Goal: Transaction & Acquisition: Purchase product/service

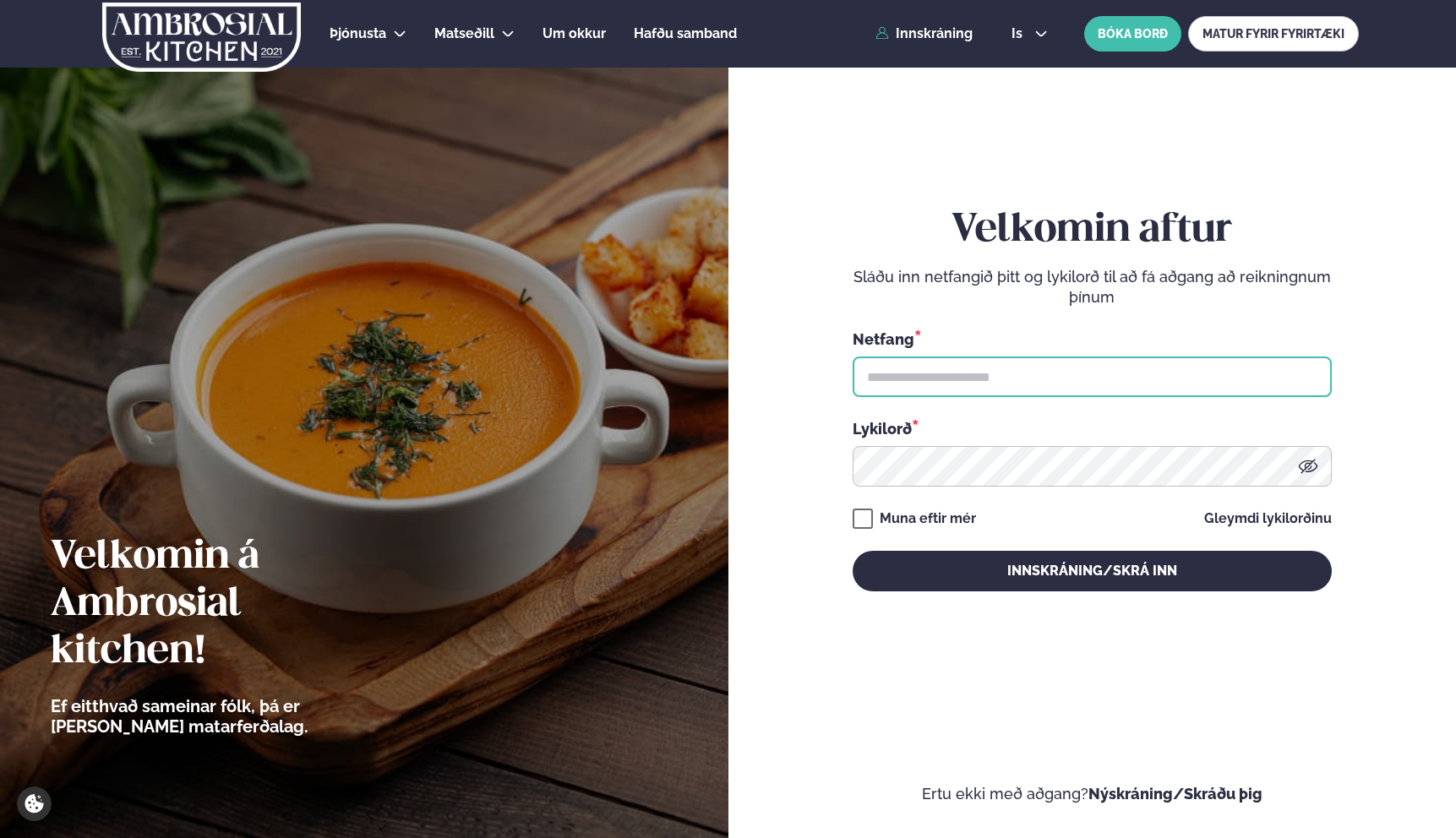
click at [949, 382] on input "text" at bounding box center [1092, 377] width 479 height 40
type input "**********"
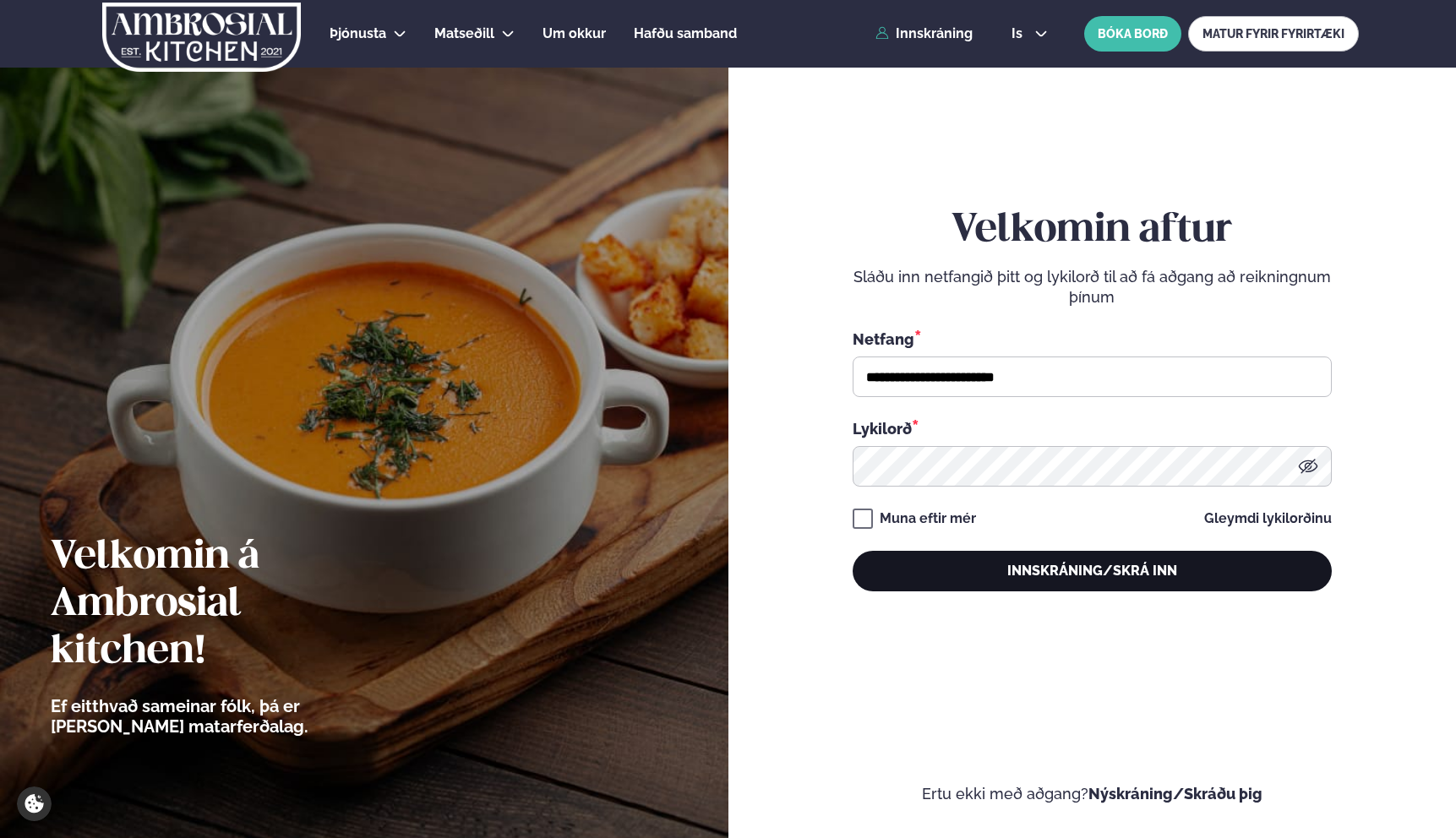
click at [986, 576] on button "Innskráning/Skrá inn" at bounding box center [1092, 571] width 479 height 40
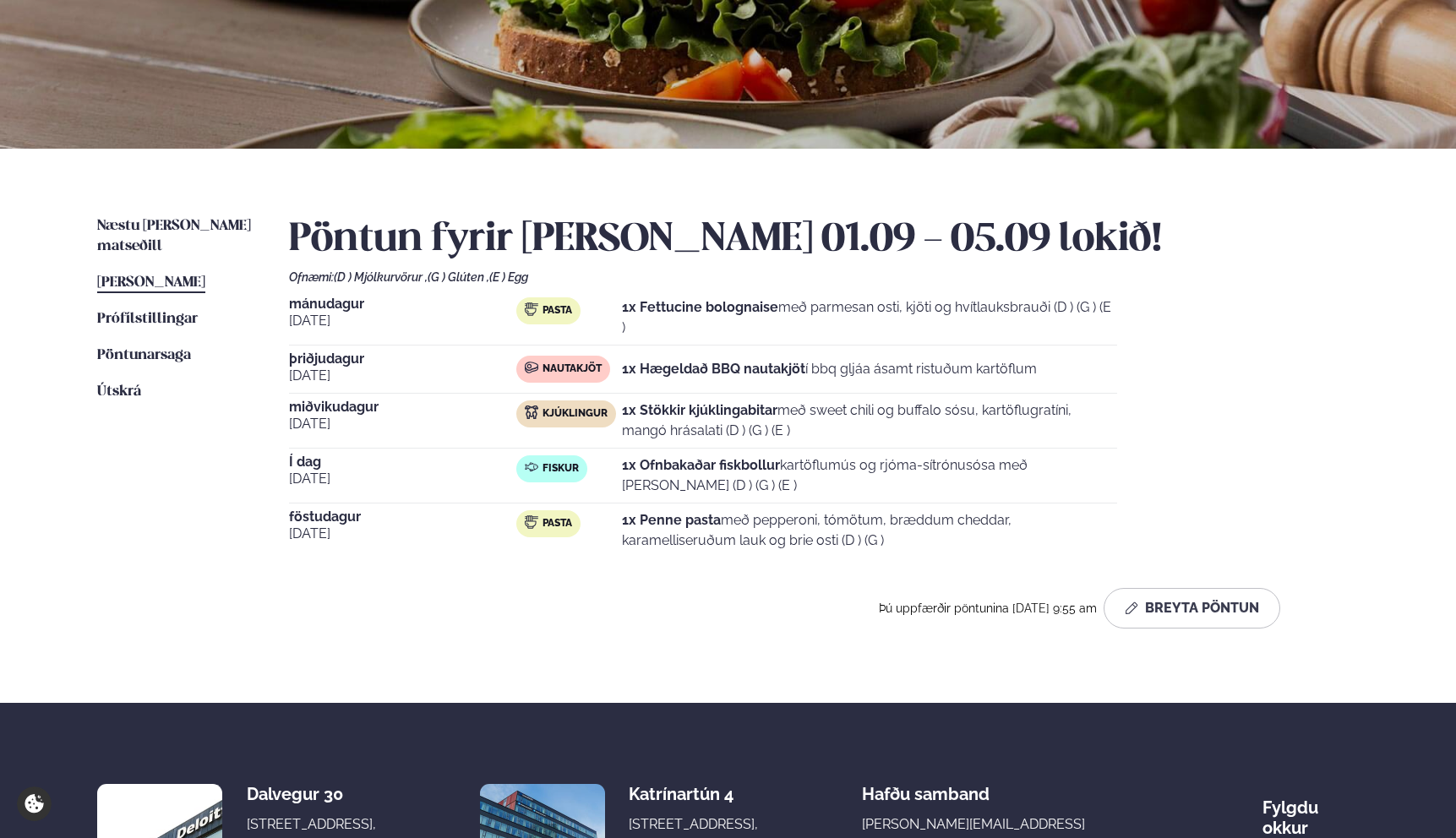
scroll to position [243, 0]
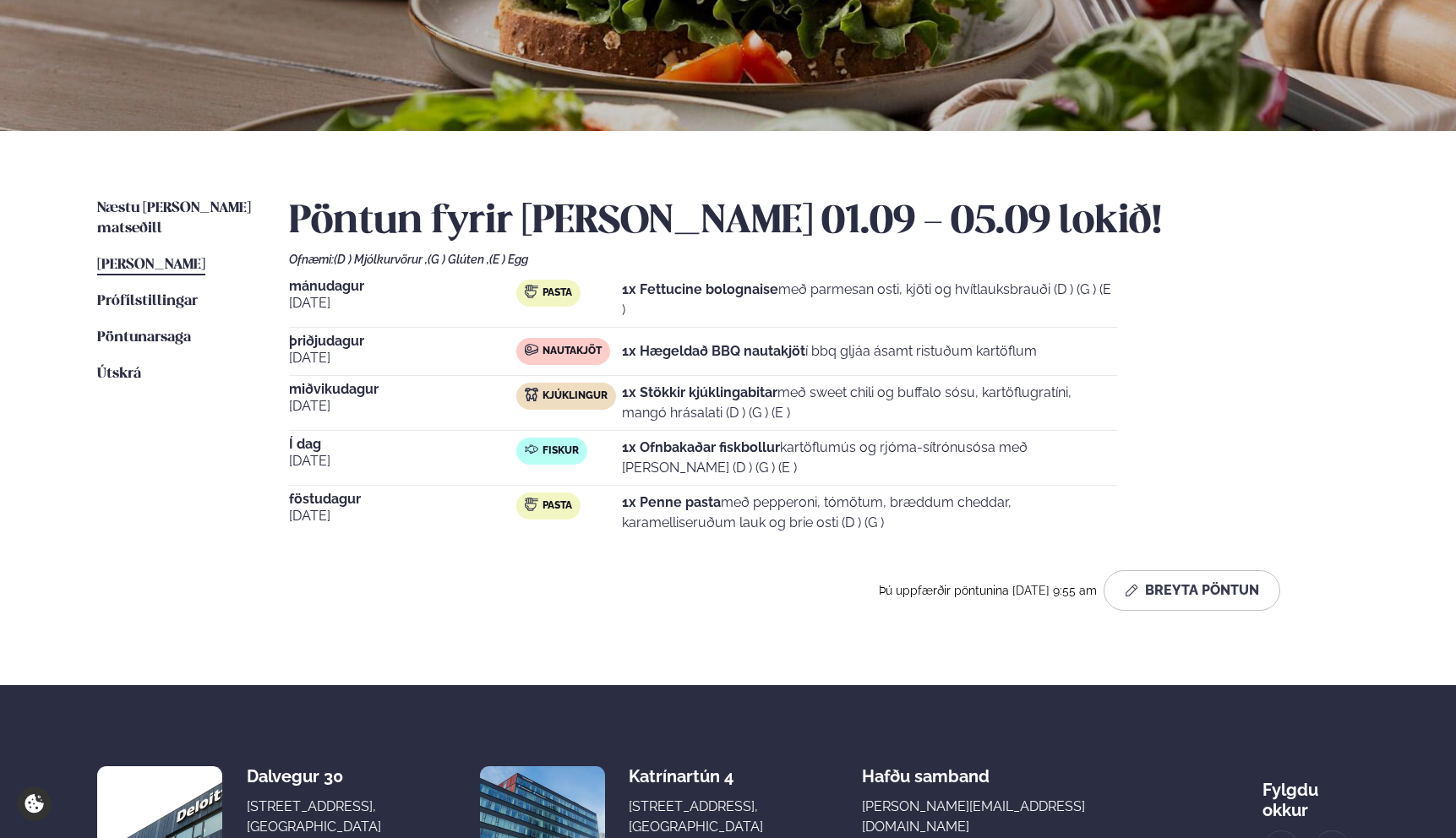
click at [902, 447] on p "1x Ofnbakaðar fiskbollur kartöflumús og rjóma-sítrónusósa með [PERSON_NAME] (D …" at bounding box center [869, 457] width 495 height 40
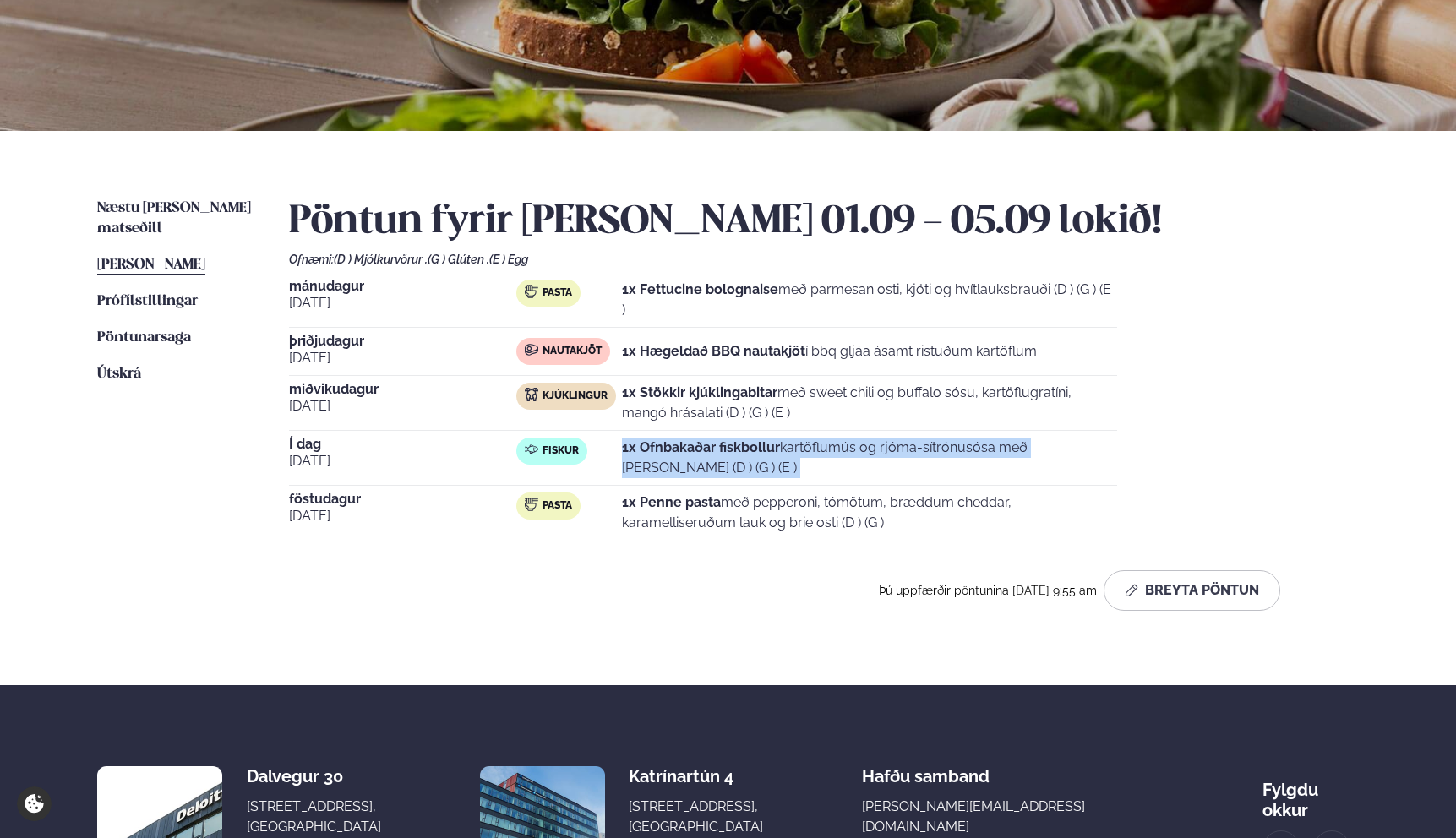
click at [902, 447] on p "1x Ofnbakaðar fiskbollur kartöflumús og rjóma-sítrónusósa með [PERSON_NAME] (D …" at bounding box center [869, 457] width 495 height 40
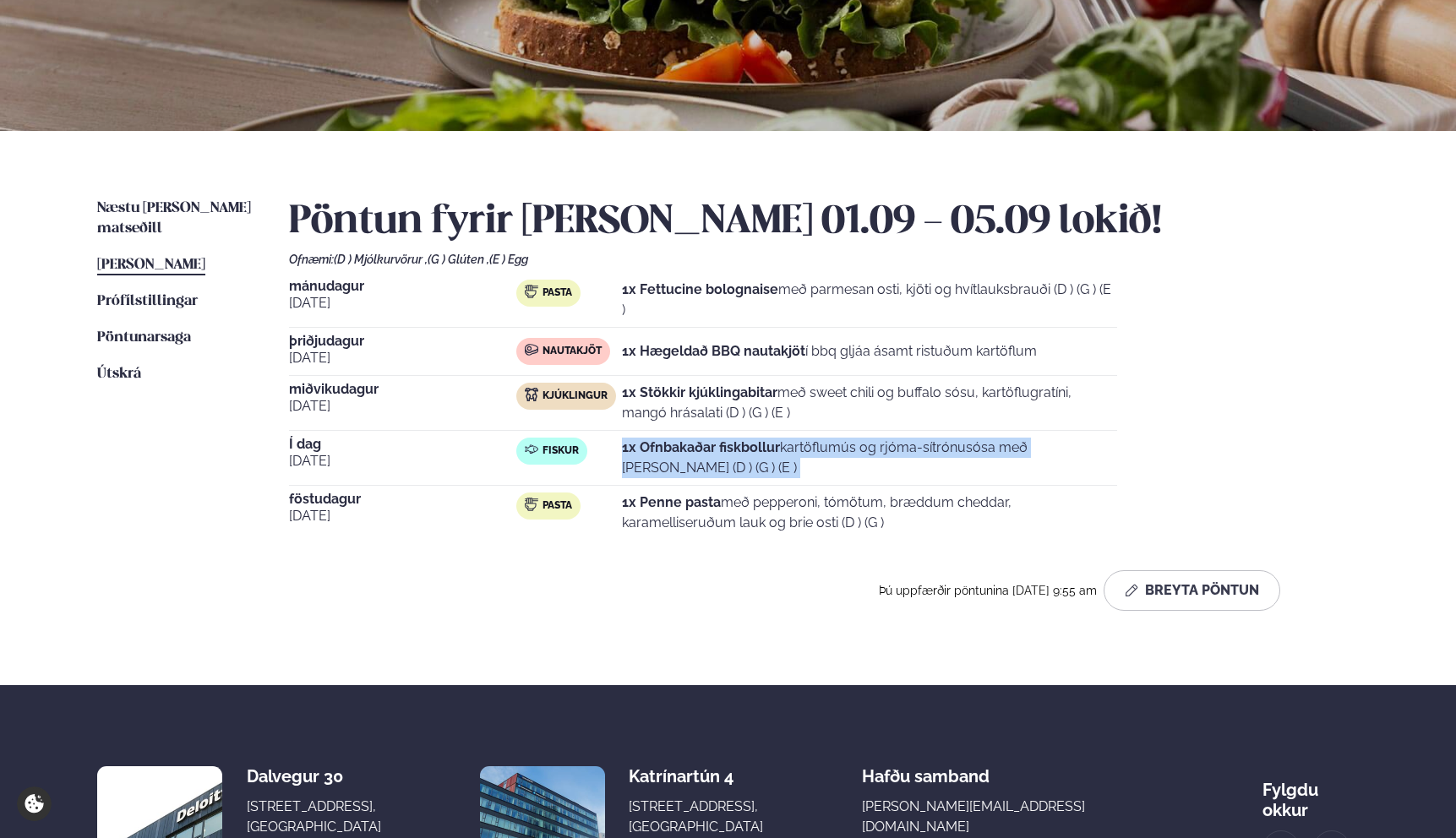
click at [902, 447] on p "1x Ofnbakaðar fiskbollur kartöflumús og rjóma-sítrónusósa með [PERSON_NAME] (D …" at bounding box center [869, 457] width 495 height 40
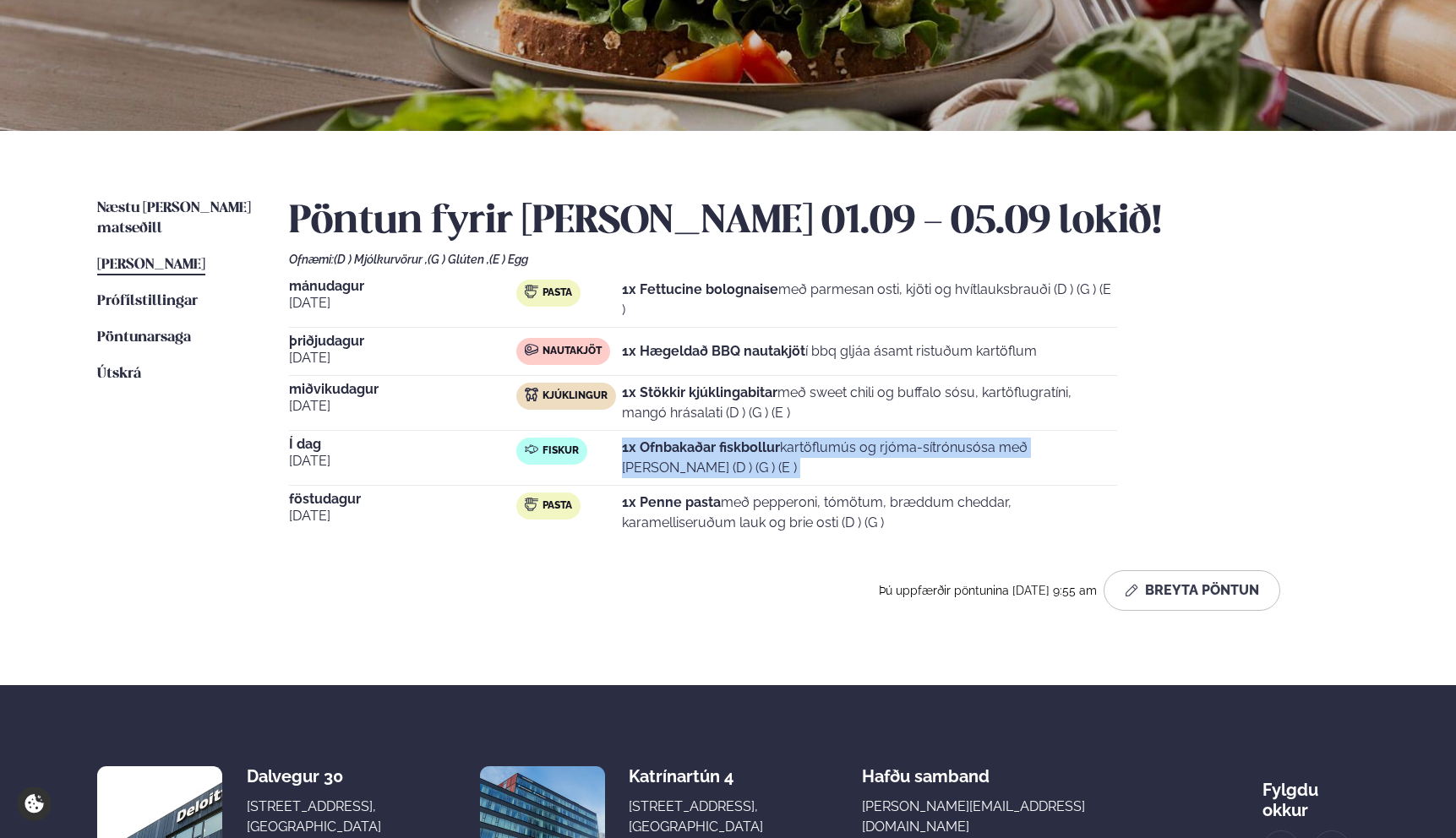
click at [902, 447] on p "1x Ofnbakaðar fiskbollur kartöflumús og rjóma-sítrónusósa með [PERSON_NAME] (D …" at bounding box center [869, 457] width 495 height 40
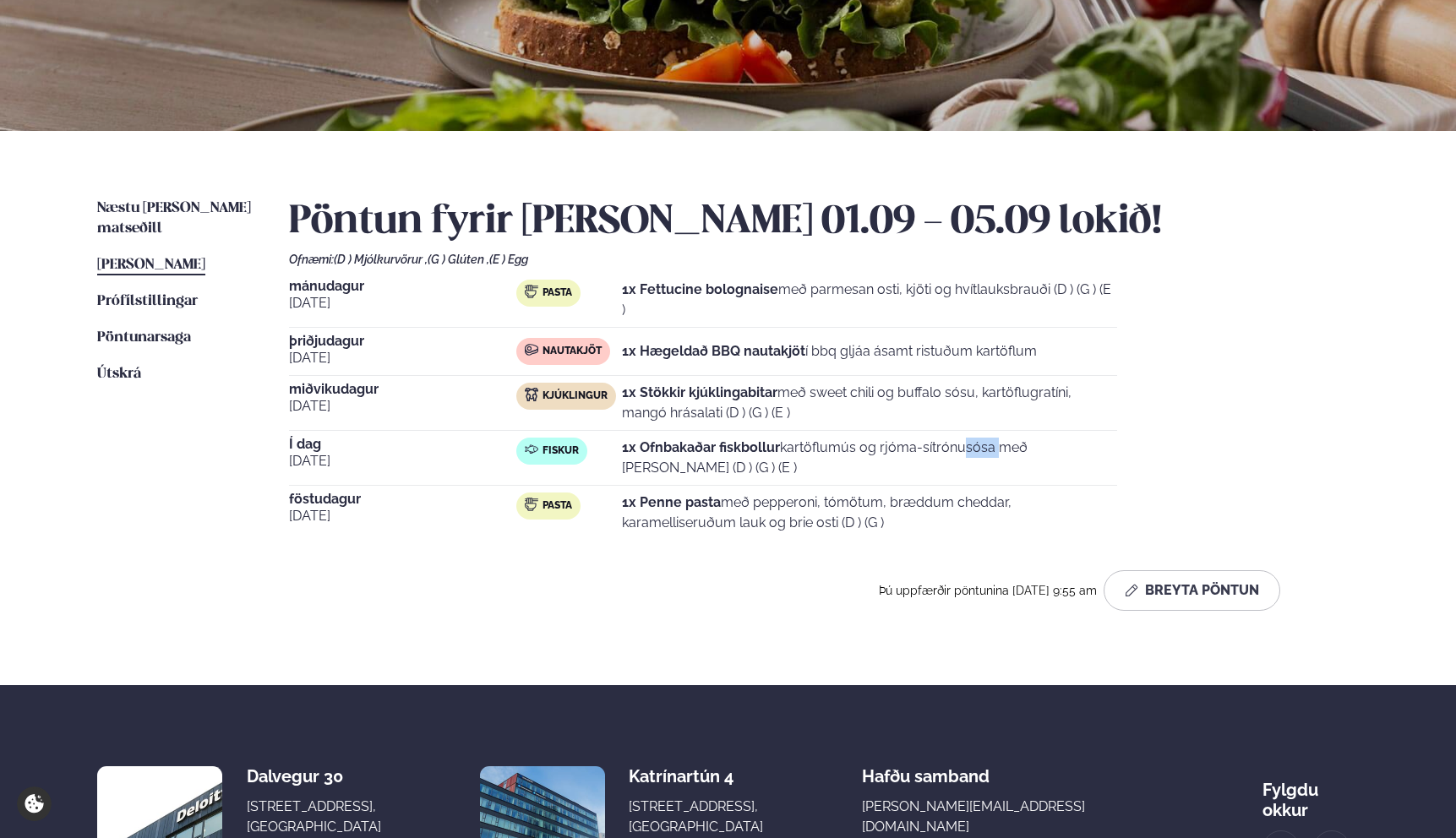
click at [902, 447] on p "1x Ofnbakaðar fiskbollur kartöflumús og rjóma-sítrónusósa með [PERSON_NAME] (D …" at bounding box center [869, 457] width 495 height 40
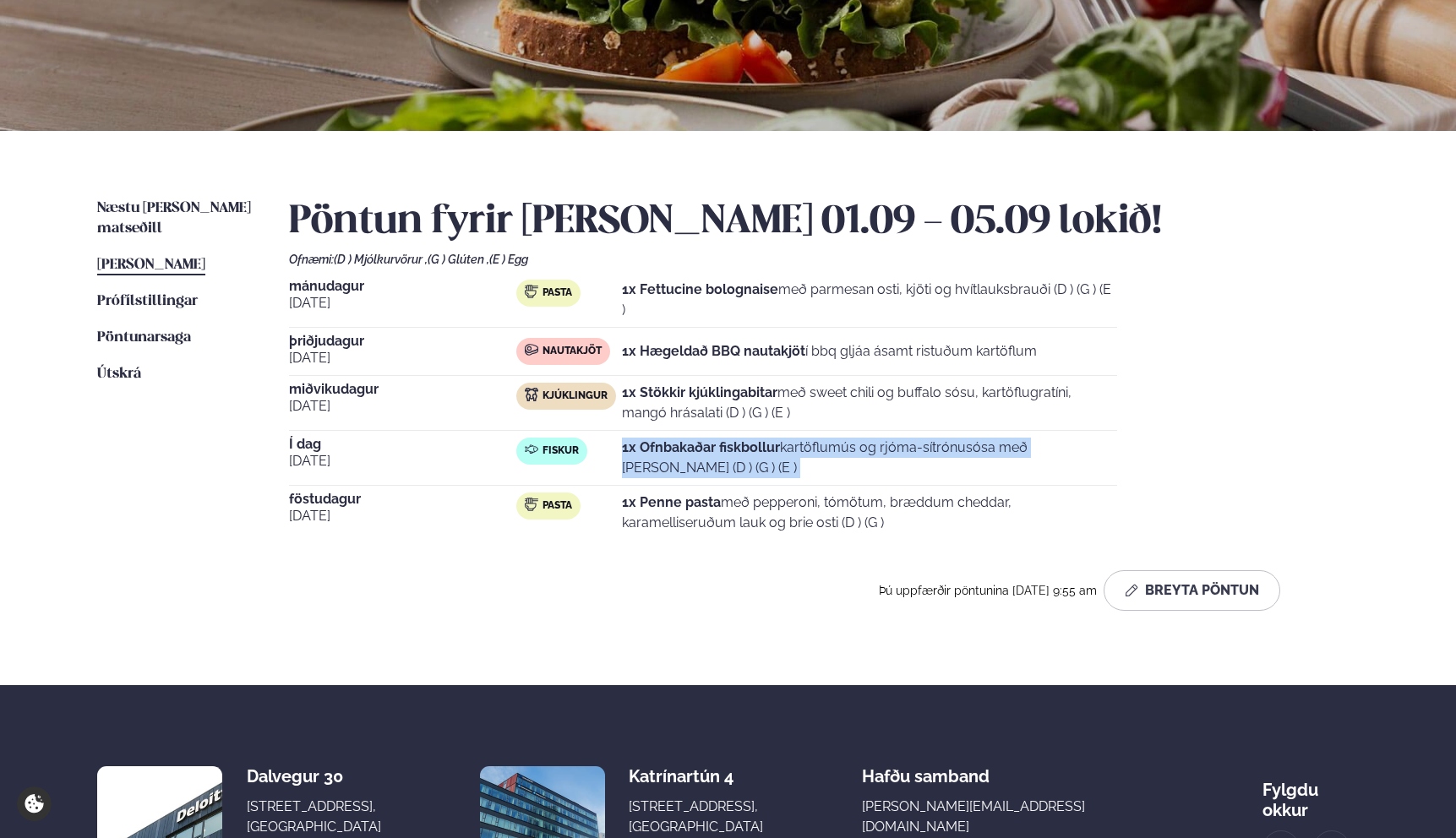
click at [902, 447] on p "1x Ofnbakaðar fiskbollur kartöflumús og rjóma-sítrónusósa með [PERSON_NAME] (D …" at bounding box center [869, 457] width 495 height 40
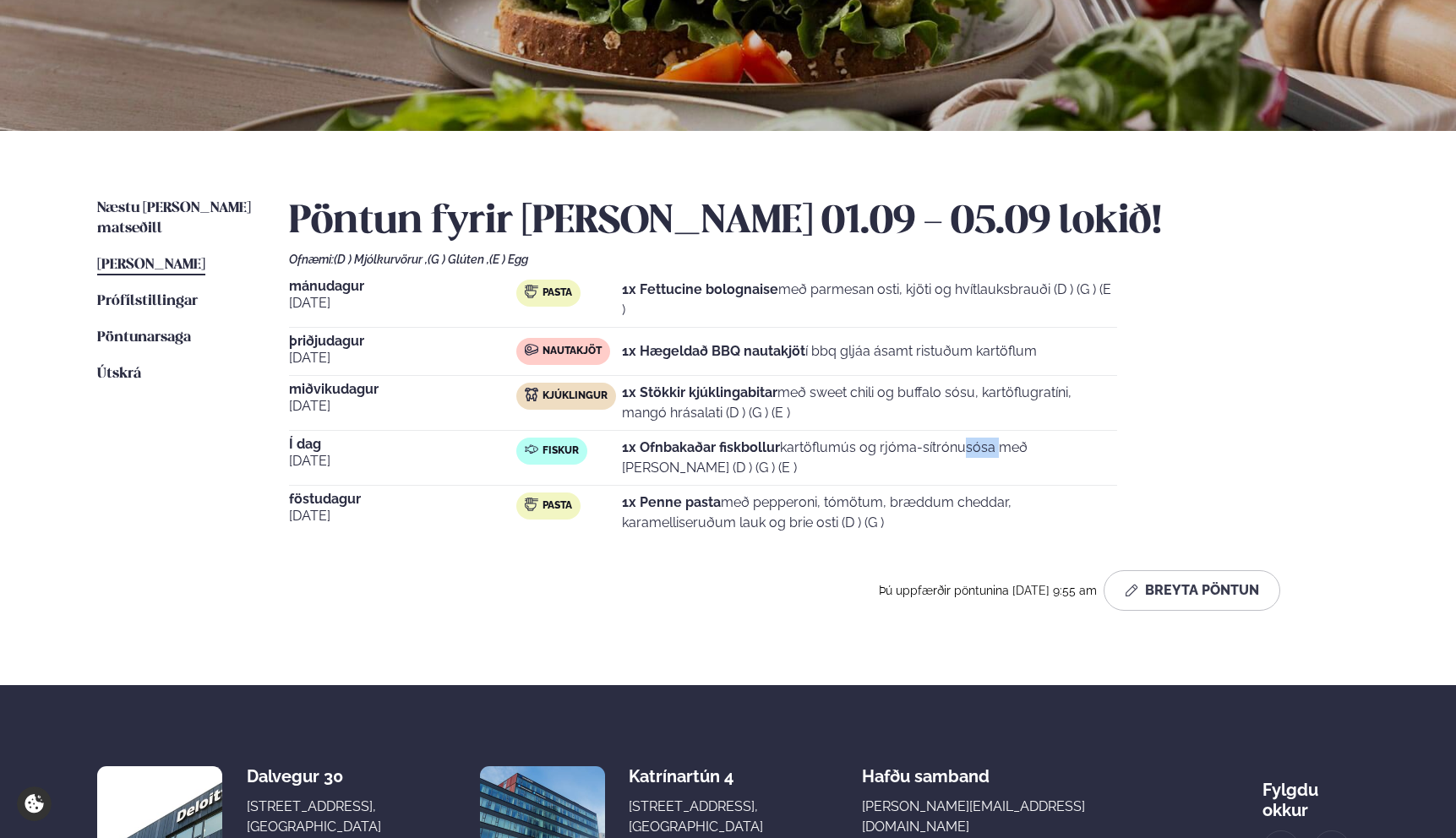
click at [902, 447] on p "1x Ofnbakaðar fiskbollur kartöflumús og rjóma-sítrónusósa með [PERSON_NAME] (D …" at bounding box center [869, 457] width 495 height 40
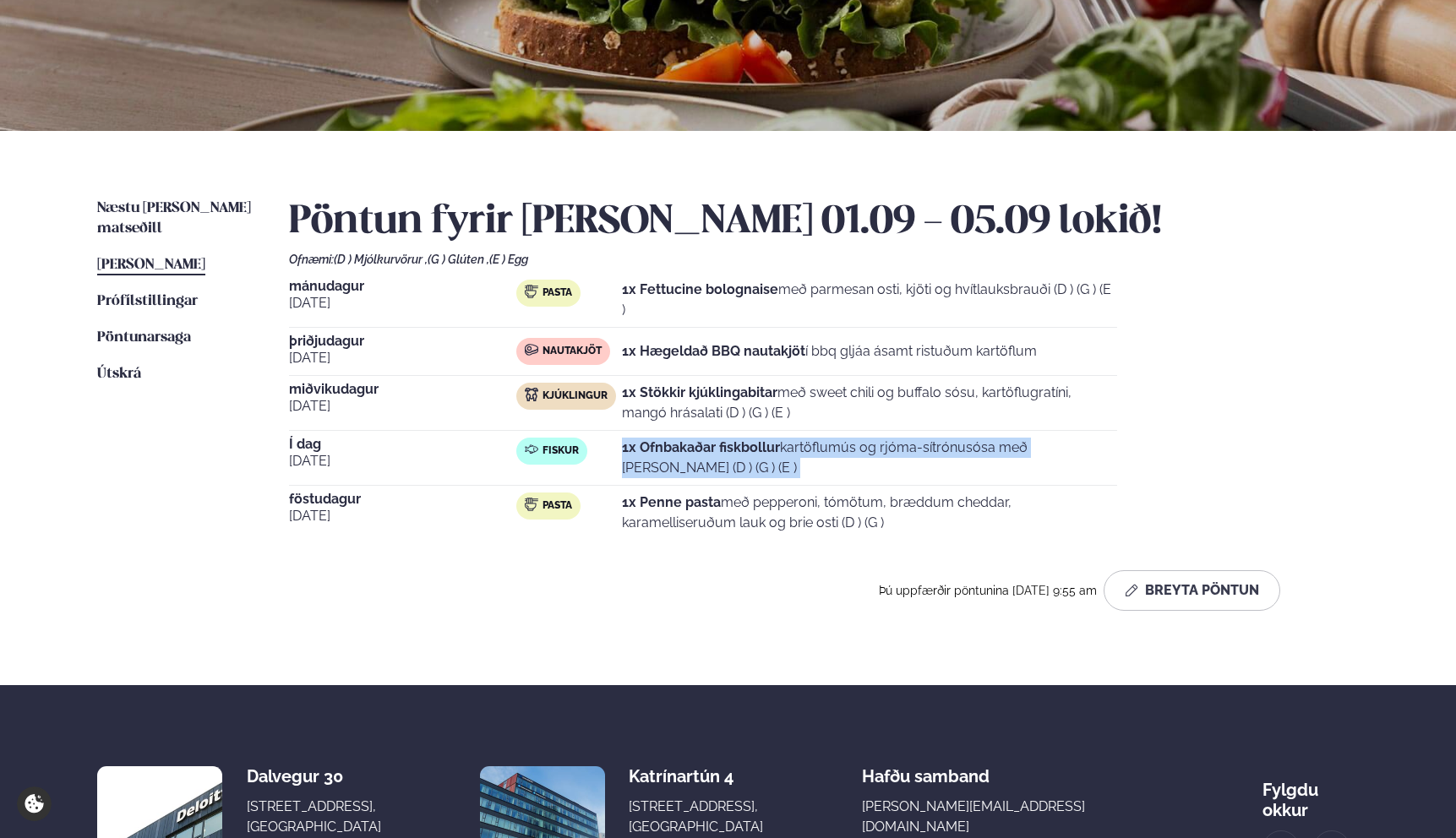
click at [902, 447] on p "1x Ofnbakaðar fiskbollur kartöflumús og rjóma-sítrónusósa með [PERSON_NAME] (D …" at bounding box center [869, 457] width 495 height 40
